Goal: Check status: Check status

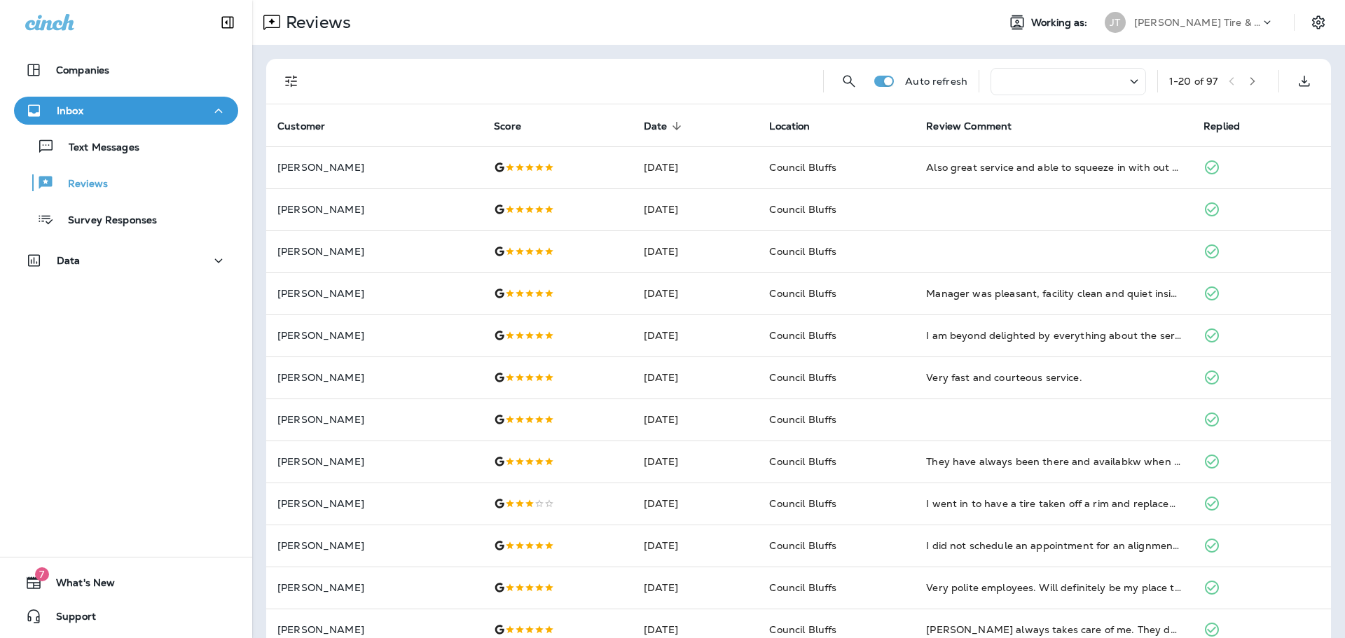
drag, startPoint x: 20, startPoint y: 425, endPoint x: 39, endPoint y: 426, distance: 18.2
click at [21, 425] on div "Companies Inbox Text Messages Reviews Survey Responses Data 7 What's New Support" at bounding box center [126, 319] width 252 height 638
